Goal: Find contact information: Find contact information

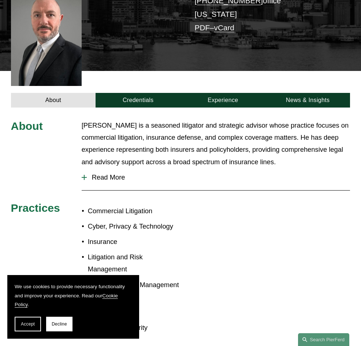
scroll to position [110, 0]
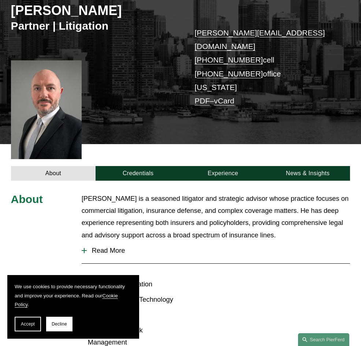
click at [96, 247] on span "Read More" at bounding box center [219, 251] width 264 height 8
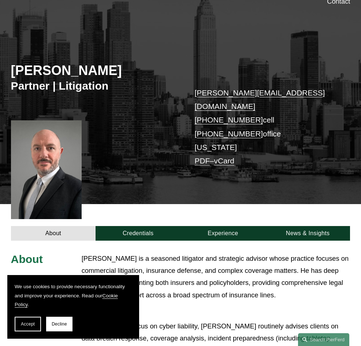
scroll to position [0, 0]
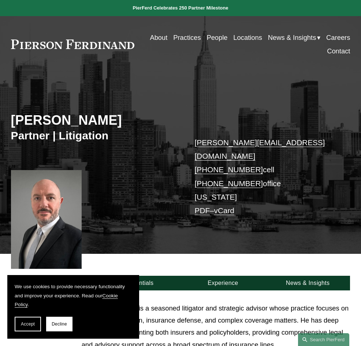
click at [271, 144] on link "howard.panensky@pierferd.com" at bounding box center [260, 149] width 130 height 22
click at [216, 32] on link "People" at bounding box center [217, 38] width 21 height 14
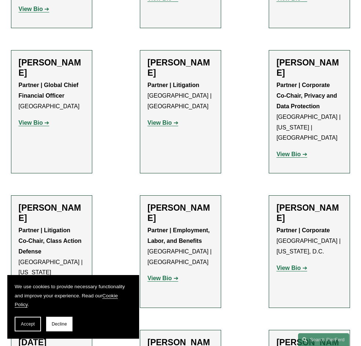
scroll to position [6923, 0]
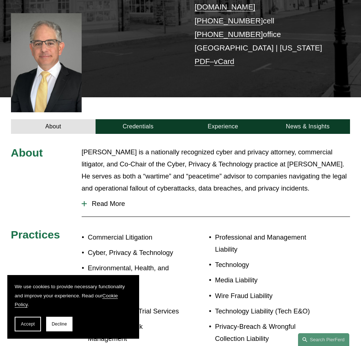
scroll to position [220, 0]
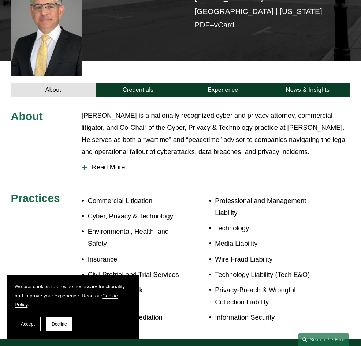
click at [110, 163] on span "Read More" at bounding box center [219, 167] width 264 height 8
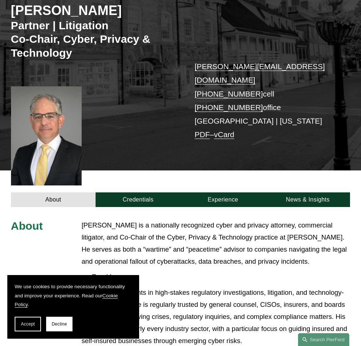
scroll to position [0, 0]
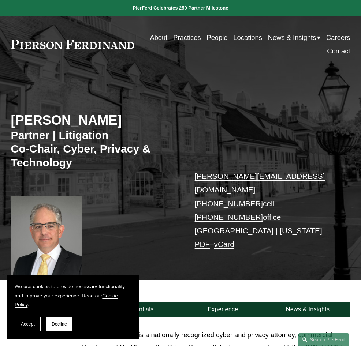
click at [281, 180] on link "[PERSON_NAME][EMAIL_ADDRESS][DOMAIN_NAME]" at bounding box center [260, 183] width 130 height 22
